Goal: Information Seeking & Learning: Learn about a topic

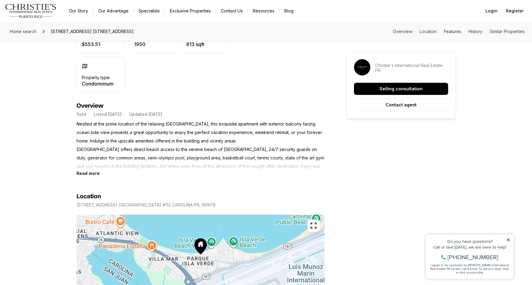
scroll to position [209, 0]
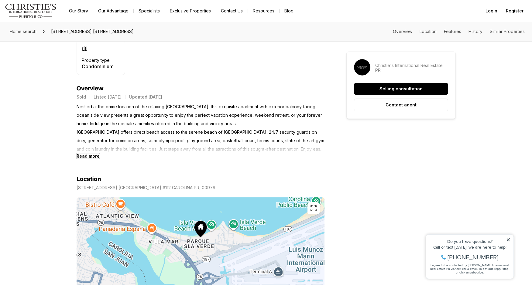
click at [89, 155] on b "Read more" at bounding box center [88, 156] width 23 height 5
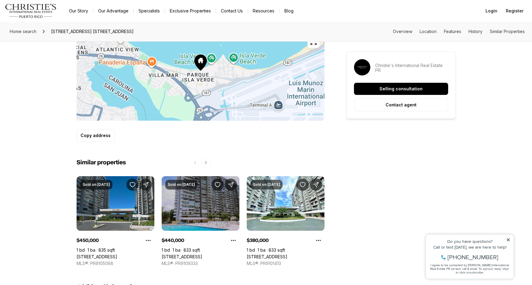
scroll to position [442, 0]
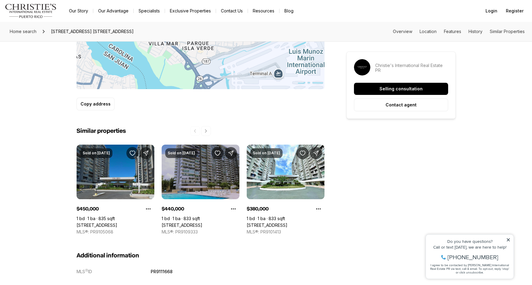
click at [96, 223] on link "[STREET_ADDRESS]" at bounding box center [97, 225] width 41 height 5
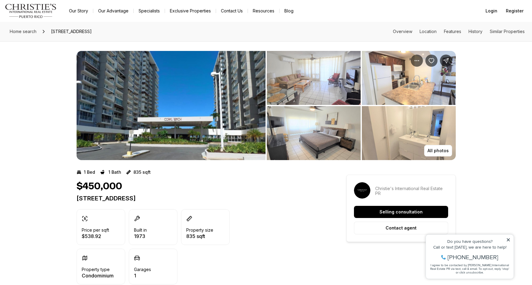
click at [189, 99] on img "View image gallery" at bounding box center [171, 105] width 189 height 109
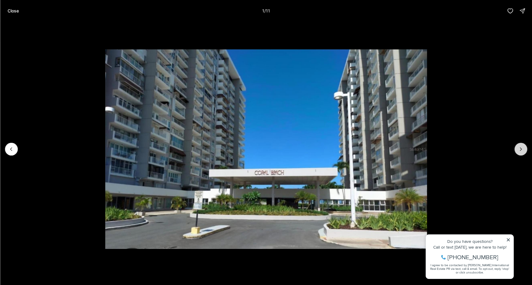
click at [522, 148] on icon "Next slide" at bounding box center [520, 149] width 6 height 6
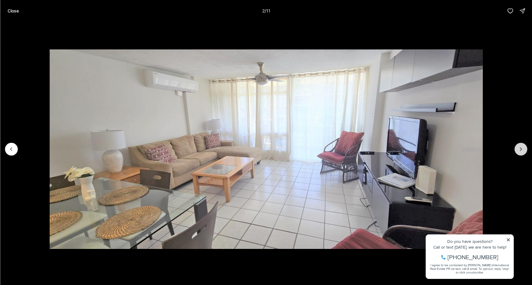
click at [522, 148] on icon "Next slide" at bounding box center [520, 149] width 6 height 6
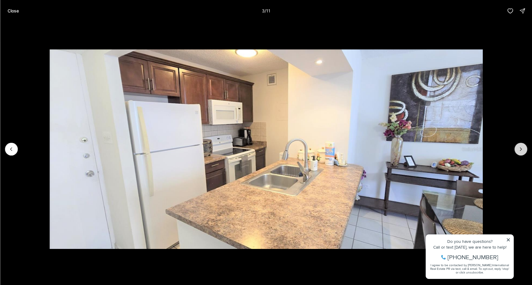
click at [521, 148] on icon "Next slide" at bounding box center [520, 149] width 6 height 6
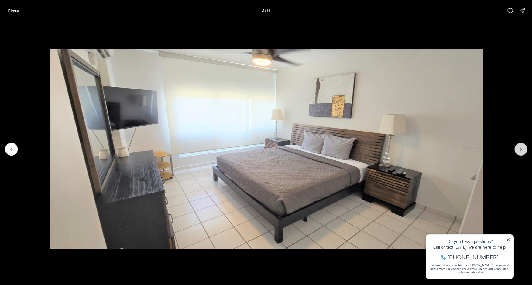
click at [521, 148] on icon "Next slide" at bounding box center [520, 149] width 6 height 6
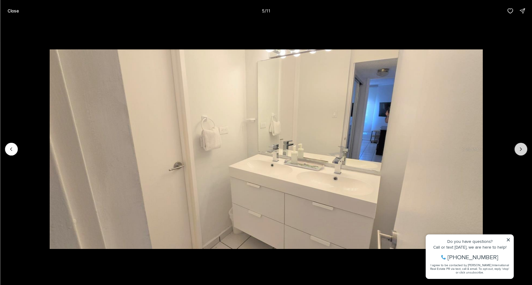
click at [521, 148] on icon "Next slide" at bounding box center [520, 149] width 6 height 6
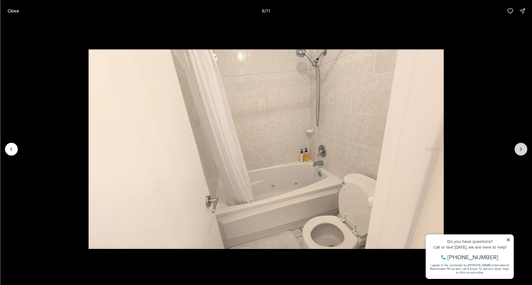
click at [521, 148] on icon "Next slide" at bounding box center [520, 149] width 6 height 6
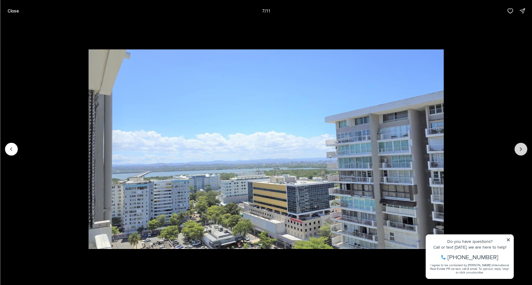
click at [521, 148] on icon "Next slide" at bounding box center [520, 149] width 6 height 6
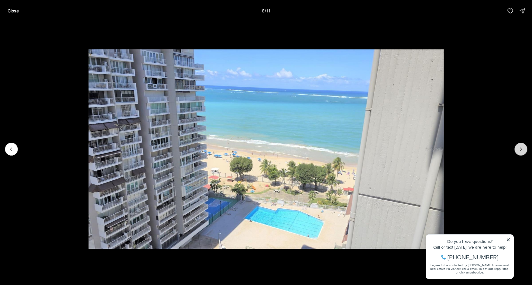
click at [521, 148] on icon "Next slide" at bounding box center [520, 149] width 6 height 6
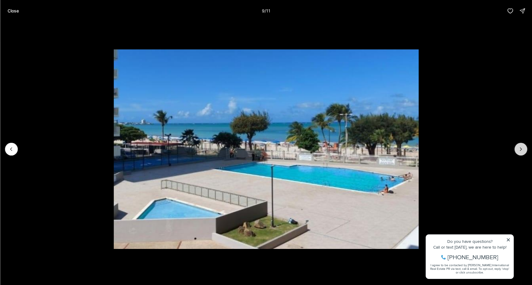
click at [521, 148] on icon "Next slide" at bounding box center [520, 149] width 6 height 6
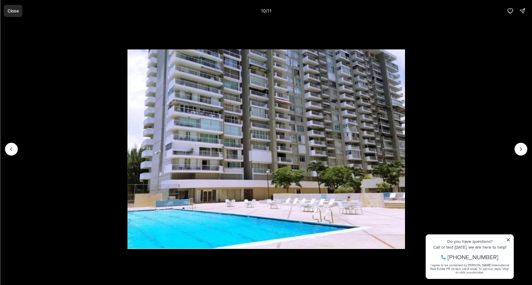
click at [14, 11] on p "Close" at bounding box center [12, 11] width 11 height 5
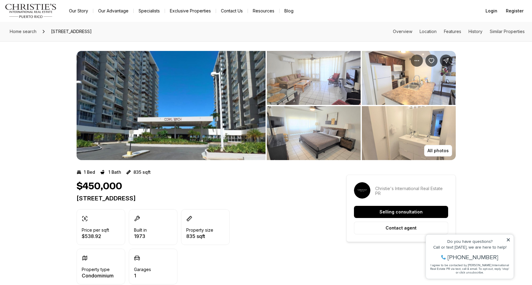
drag, startPoint x: 49, startPoint y: 32, endPoint x: 148, endPoint y: 32, distance: 99.0
click at [94, 32] on span "[STREET_ADDRESS]" at bounding box center [72, 32] width 46 height 10
copy span "[STREET_ADDRESS]"
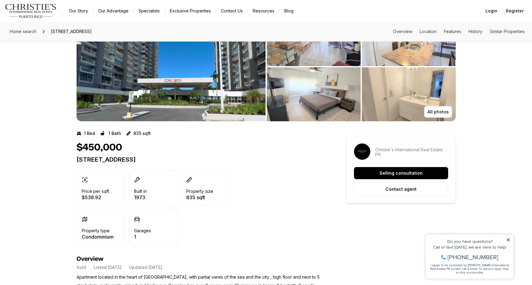
scroll to position [44, 0]
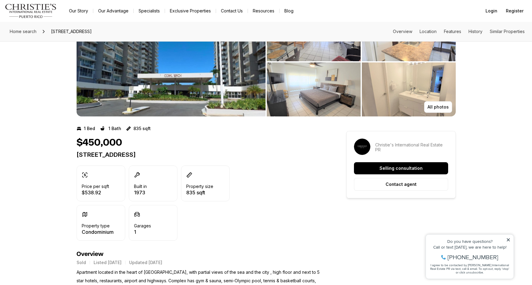
click at [402, 81] on img "View image gallery" at bounding box center [409, 90] width 94 height 54
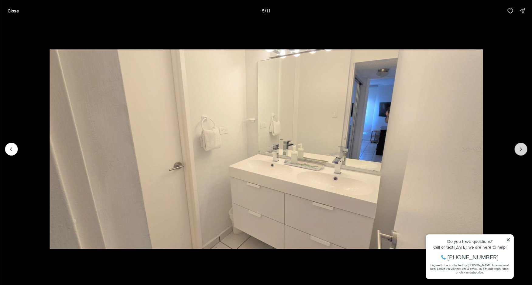
click at [518, 146] on icon "Next slide" at bounding box center [520, 149] width 6 height 6
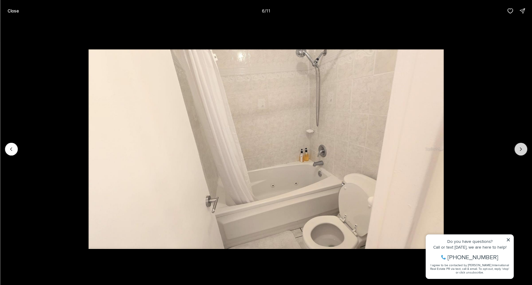
click at [518, 146] on icon "Next slide" at bounding box center [520, 149] width 6 height 6
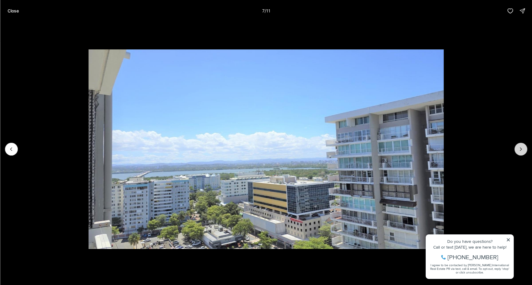
click at [518, 146] on icon "Next slide" at bounding box center [520, 149] width 6 height 6
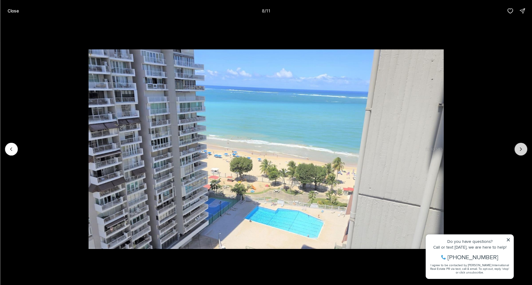
click at [518, 146] on icon "Next slide" at bounding box center [520, 149] width 6 height 6
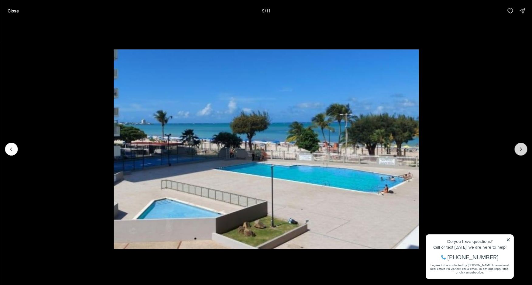
click at [518, 146] on icon "Next slide" at bounding box center [520, 149] width 6 height 6
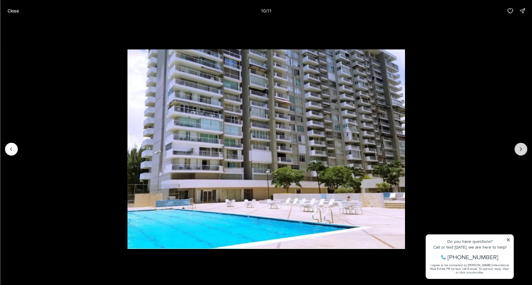
click at [518, 146] on icon "Next slide" at bounding box center [520, 149] width 6 height 6
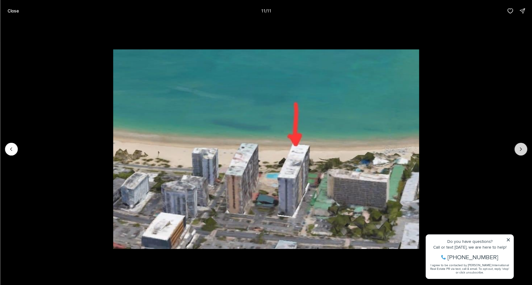
click at [518, 146] on div at bounding box center [520, 149] width 13 height 13
click at [11, 151] on icon "Previous slide" at bounding box center [11, 149] width 6 height 6
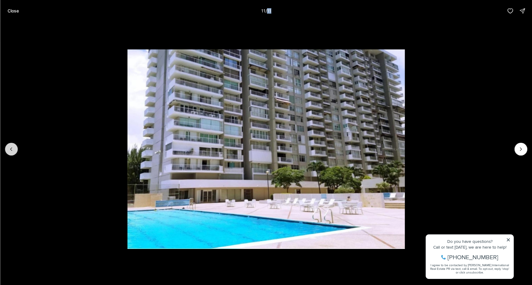
click at [11, 151] on icon "Previous slide" at bounding box center [11, 149] width 6 height 6
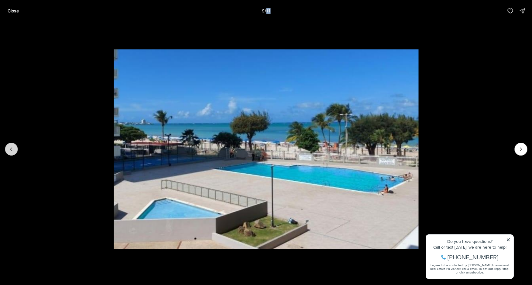
click at [11, 151] on icon "Previous slide" at bounding box center [11, 149] width 6 height 6
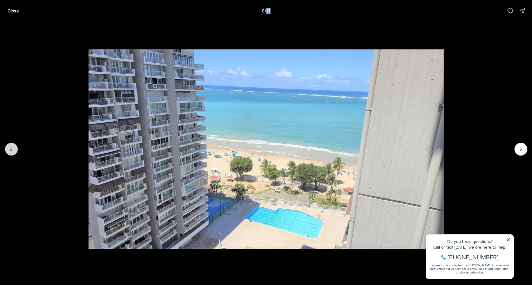
click at [11, 151] on icon "Previous slide" at bounding box center [11, 149] width 6 height 6
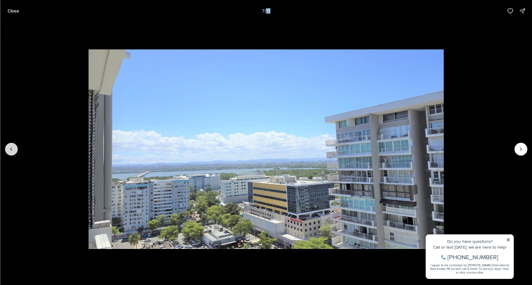
click at [11, 151] on icon "Previous slide" at bounding box center [11, 149] width 6 height 6
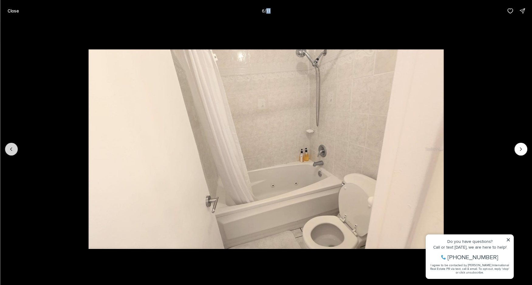
click at [11, 151] on icon "Previous slide" at bounding box center [11, 149] width 6 height 6
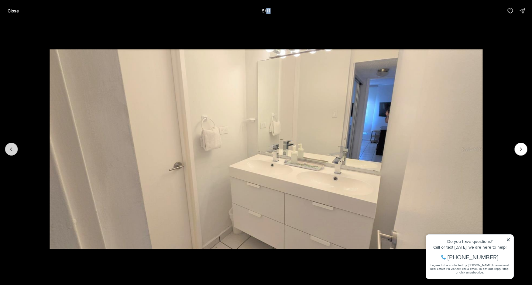
click at [11, 151] on icon "Previous slide" at bounding box center [11, 149] width 6 height 6
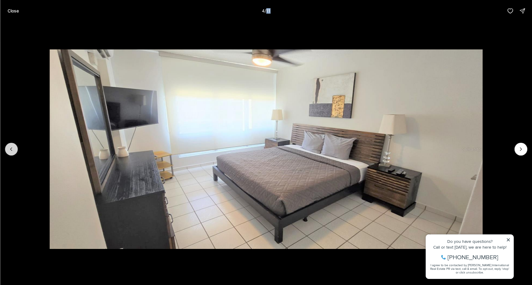
click at [11, 151] on icon "Previous slide" at bounding box center [11, 149] width 6 height 6
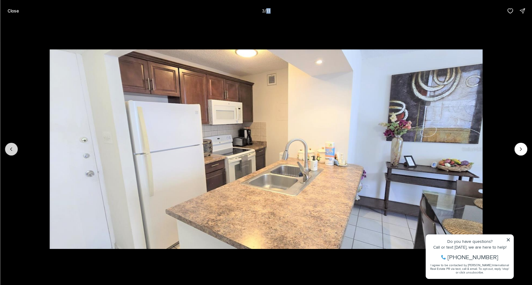
click at [11, 151] on icon "Previous slide" at bounding box center [11, 149] width 6 height 6
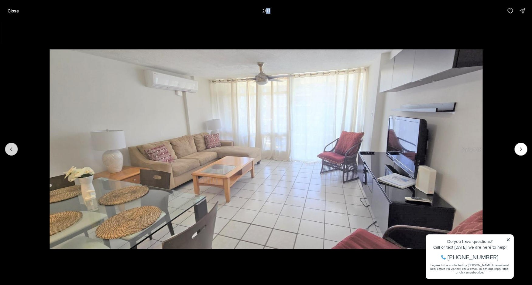
click at [11, 151] on icon "Previous slide" at bounding box center [11, 149] width 6 height 6
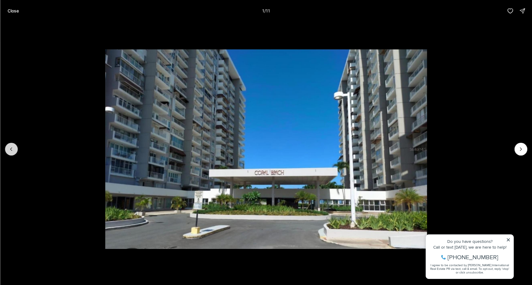
click at [11, 151] on div at bounding box center [11, 149] width 13 height 13
click at [12, 12] on p "Close" at bounding box center [12, 11] width 11 height 5
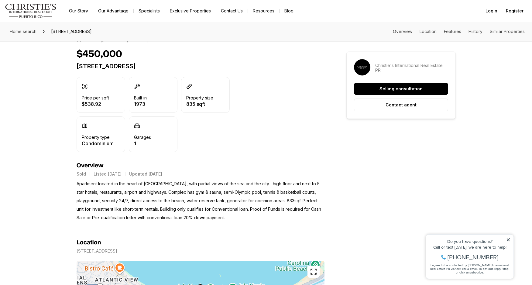
scroll to position [236, 0]
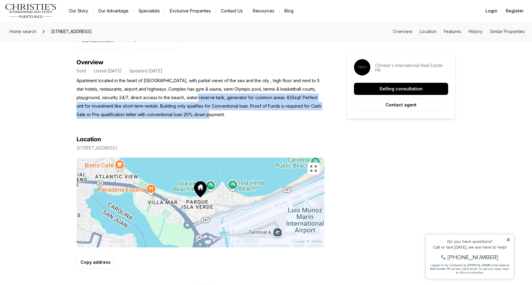
drag, startPoint x: 185, startPoint y: 99, endPoint x: 219, endPoint y: 114, distance: 36.2
click at [219, 114] on p "Apartment located in the heart of [GEOGRAPHIC_DATA], with partial views of the …" at bounding box center [201, 98] width 248 height 43
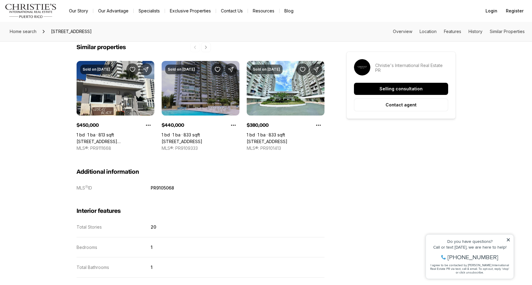
scroll to position [481, 0]
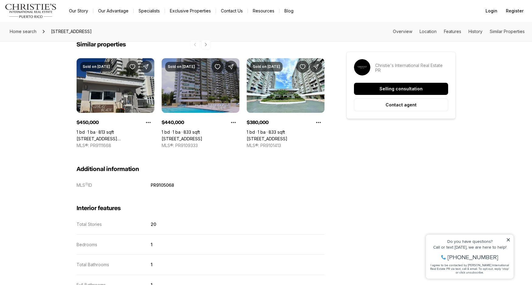
click at [114, 136] on link "[STREET_ADDRESS] [STREET_ADDRESS]" at bounding box center [116, 138] width 78 height 5
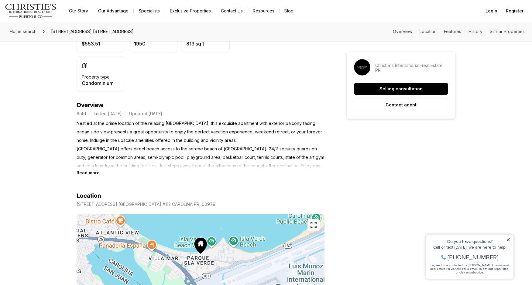
scroll to position [194, 0]
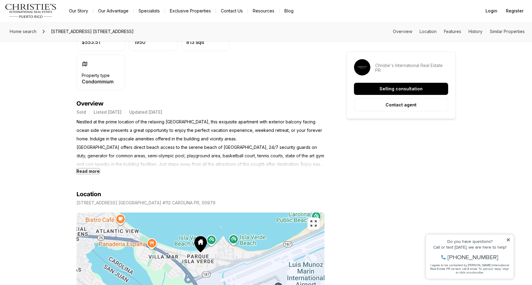
click at [85, 172] on b "Read more" at bounding box center [88, 171] width 23 height 5
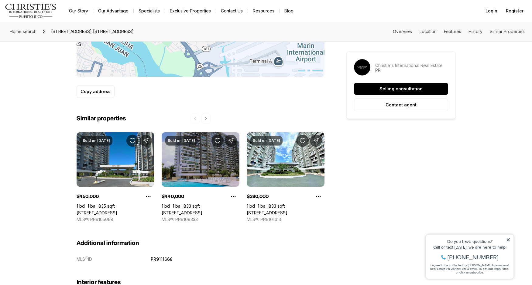
scroll to position [509, 0]
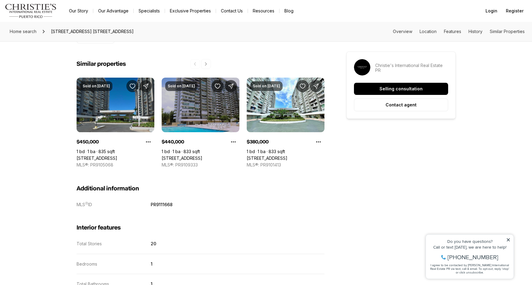
click at [110, 156] on link "[STREET_ADDRESS]" at bounding box center [97, 158] width 41 height 5
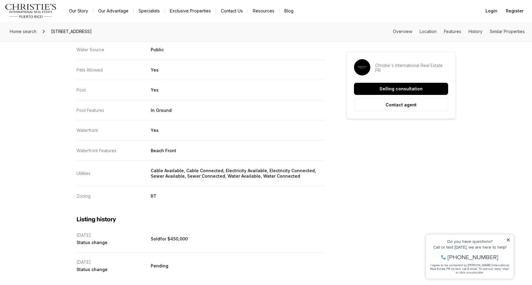
scroll to position [1182, 0]
